Goal: Transaction & Acquisition: Purchase product/service

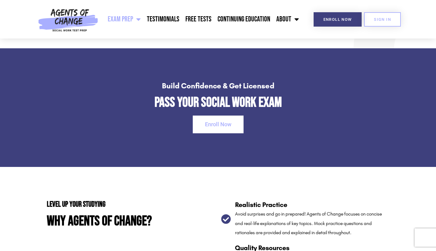
scroll to position [899, 0]
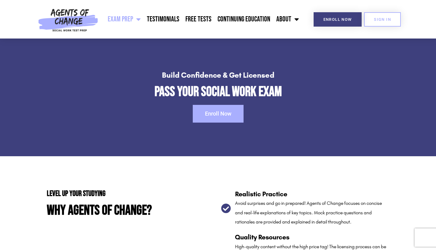
click at [230, 108] on link "Enroll Now" at bounding box center [218, 114] width 51 height 18
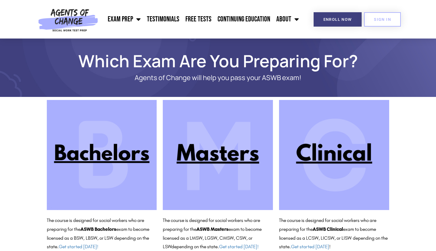
click at [223, 135] on img at bounding box center [218, 155] width 110 height 110
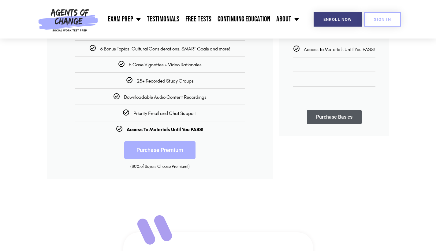
scroll to position [177, 0]
click at [169, 153] on link "Purchase Premium" at bounding box center [159, 151] width 71 height 18
